Goal: Feedback & Contribution: Submit feedback/report problem

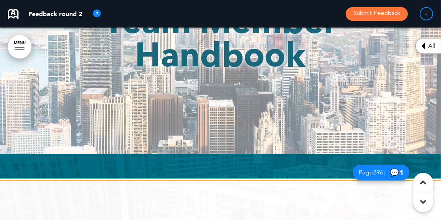
scroll to position [176, 0]
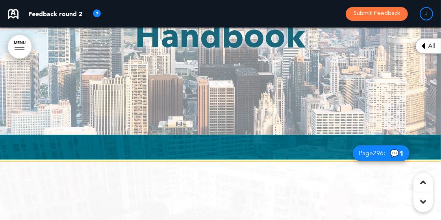
click at [390, 150] on span "💬 1" at bounding box center [397, 153] width 14 height 7
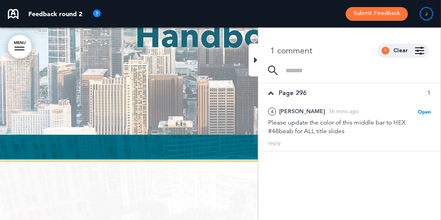
click at [255, 58] on icon at bounding box center [256, 59] width 4 height 9
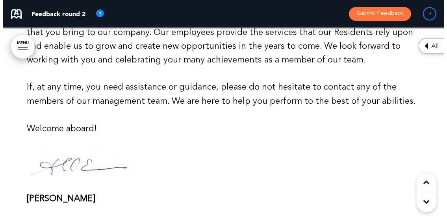
scroll to position [846, 0]
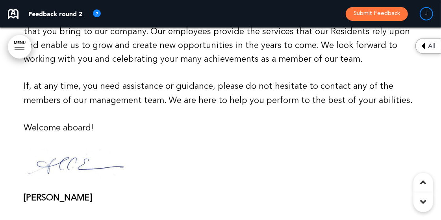
click at [370, 10] on button "Submit Feedback" at bounding box center [376, 14] width 62 height 14
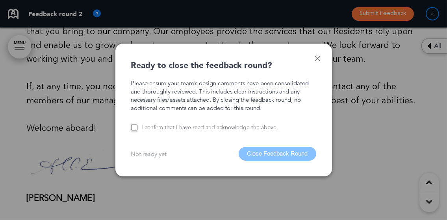
click at [187, 128] on label "I confirm that I have read and acknowledge the above." at bounding box center [209, 127] width 137 height 7
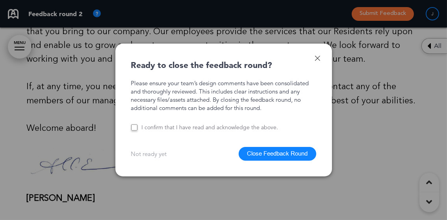
click at [264, 152] on button "Close Feedback Round" at bounding box center [277, 154] width 78 height 14
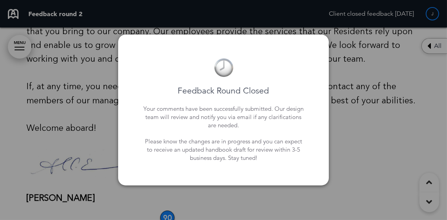
scroll to position [1027, 0]
